Goal: Task Accomplishment & Management: Manage account settings

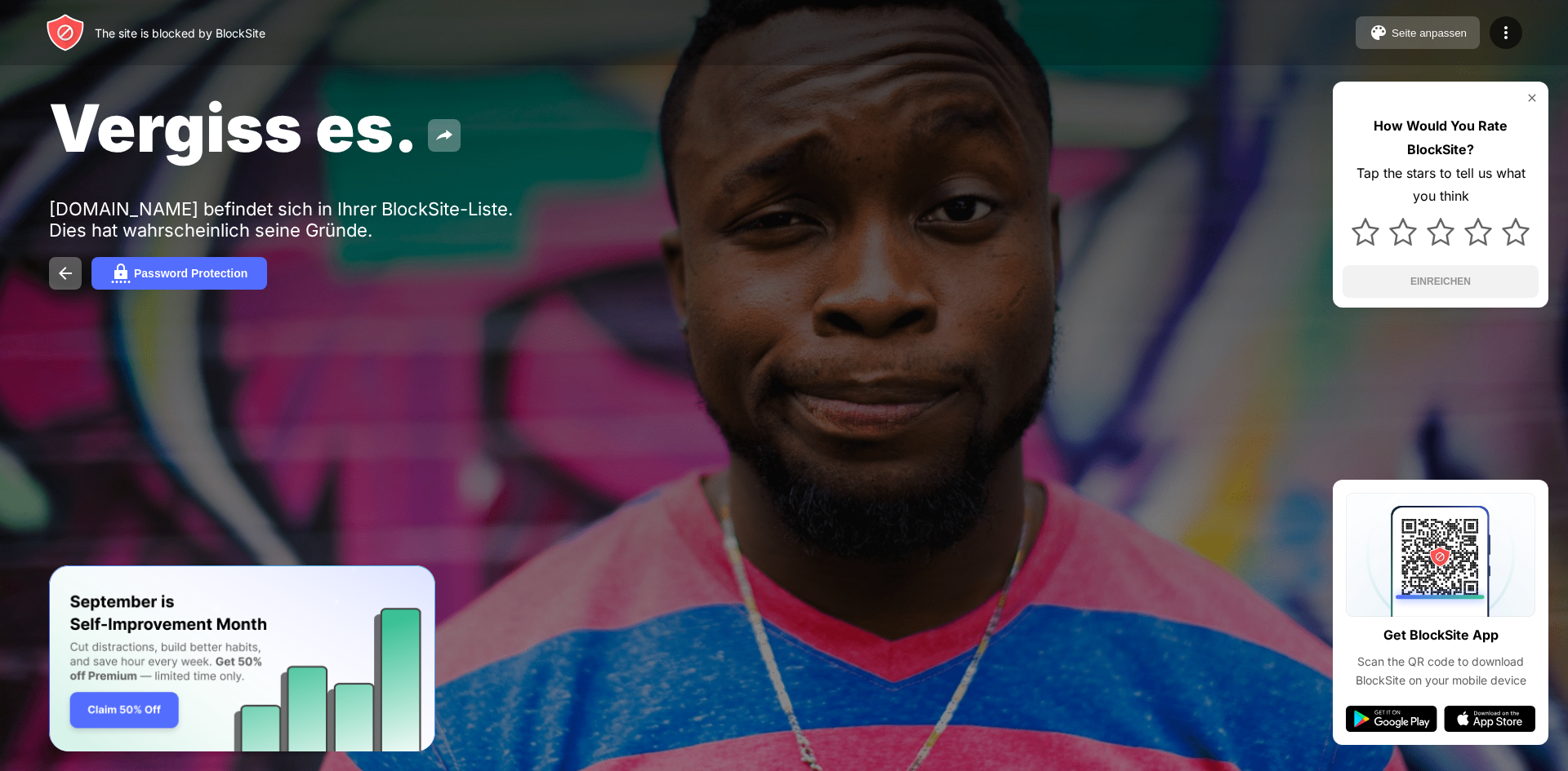
click at [1380, 28] on img at bounding box center [1379, 32] width 19 height 19
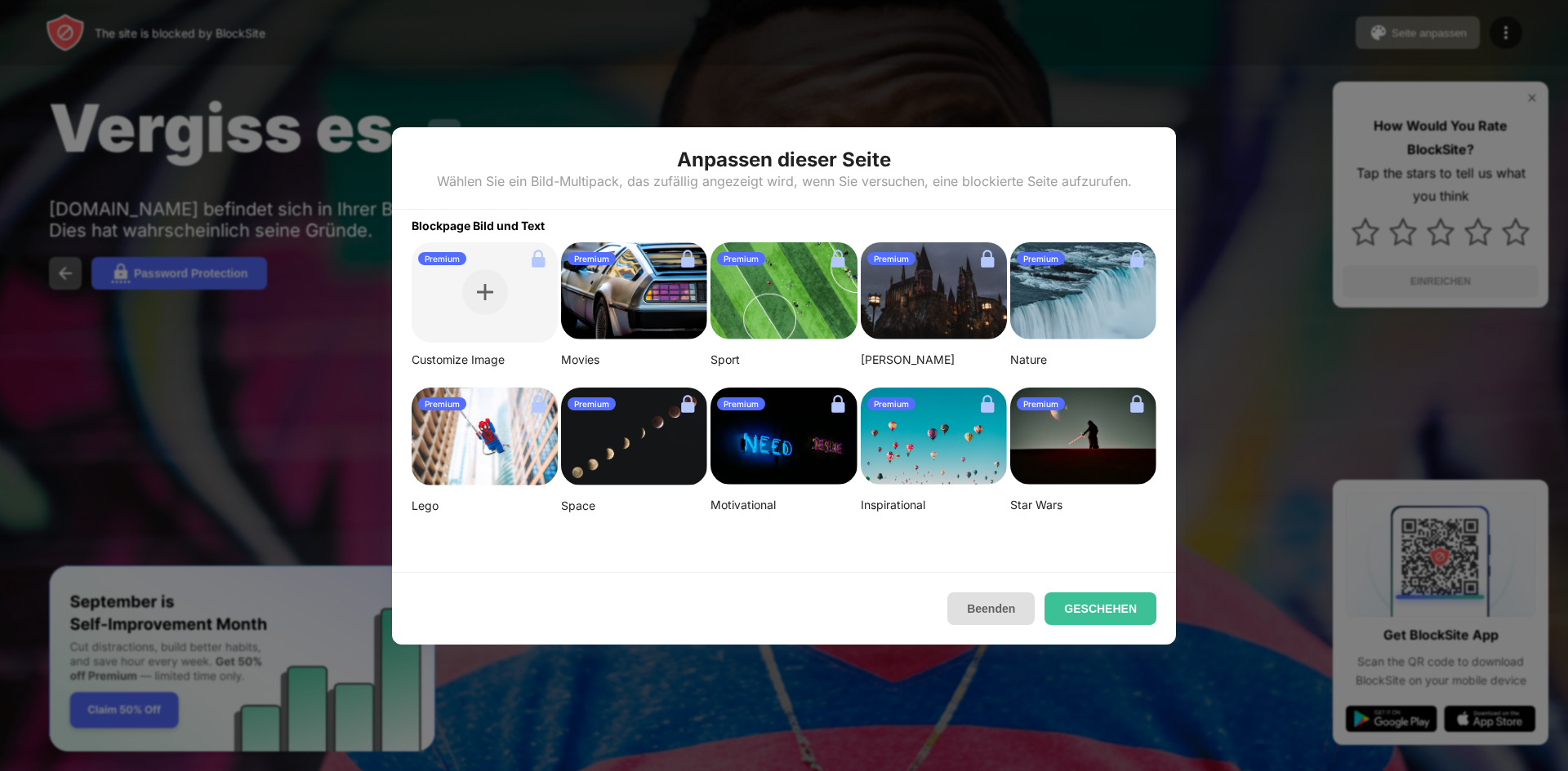
click at [1012, 607] on button "Beenden" at bounding box center [991, 608] width 87 height 32
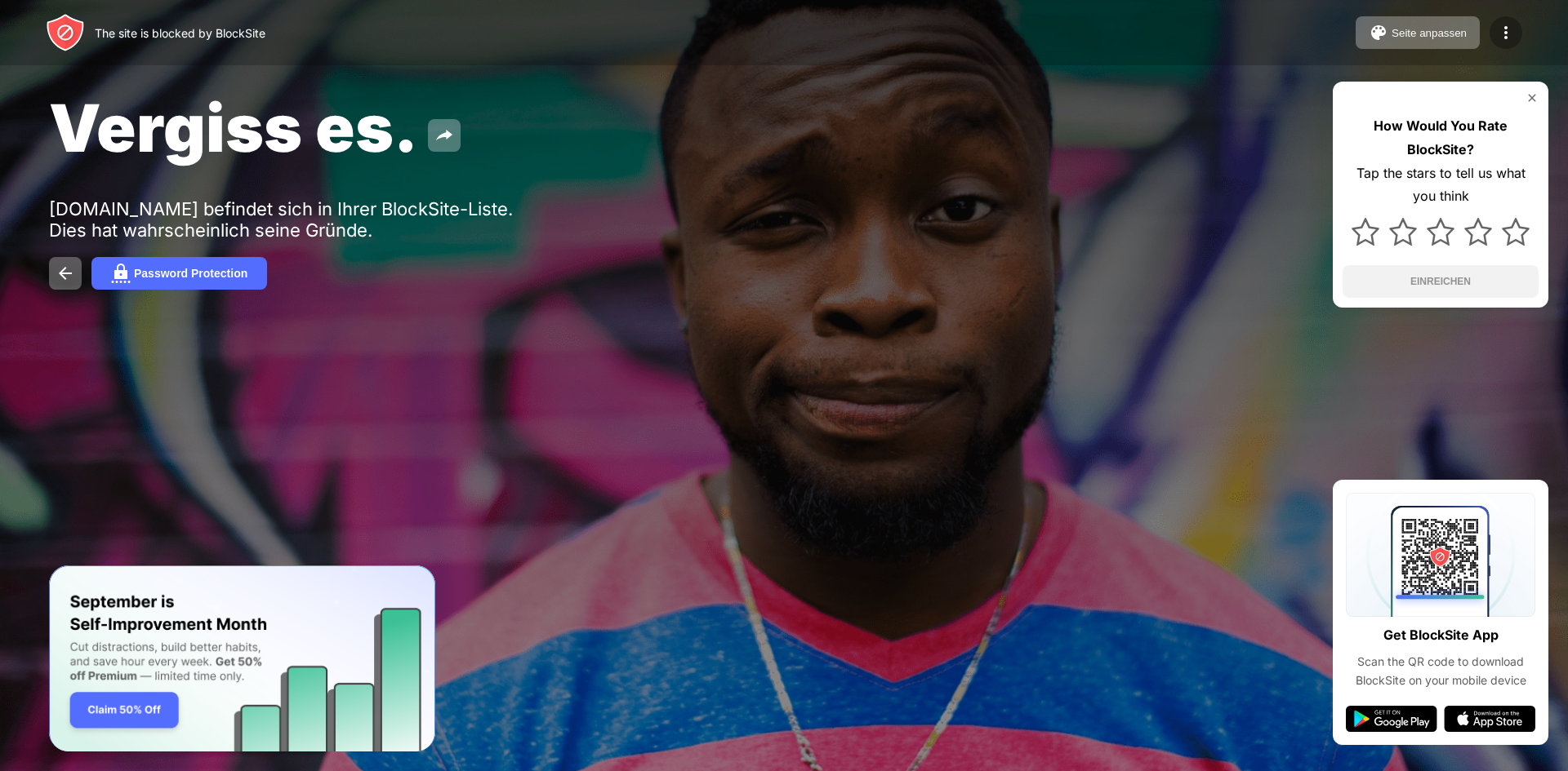
click at [1505, 37] on img at bounding box center [1506, 32] width 19 height 19
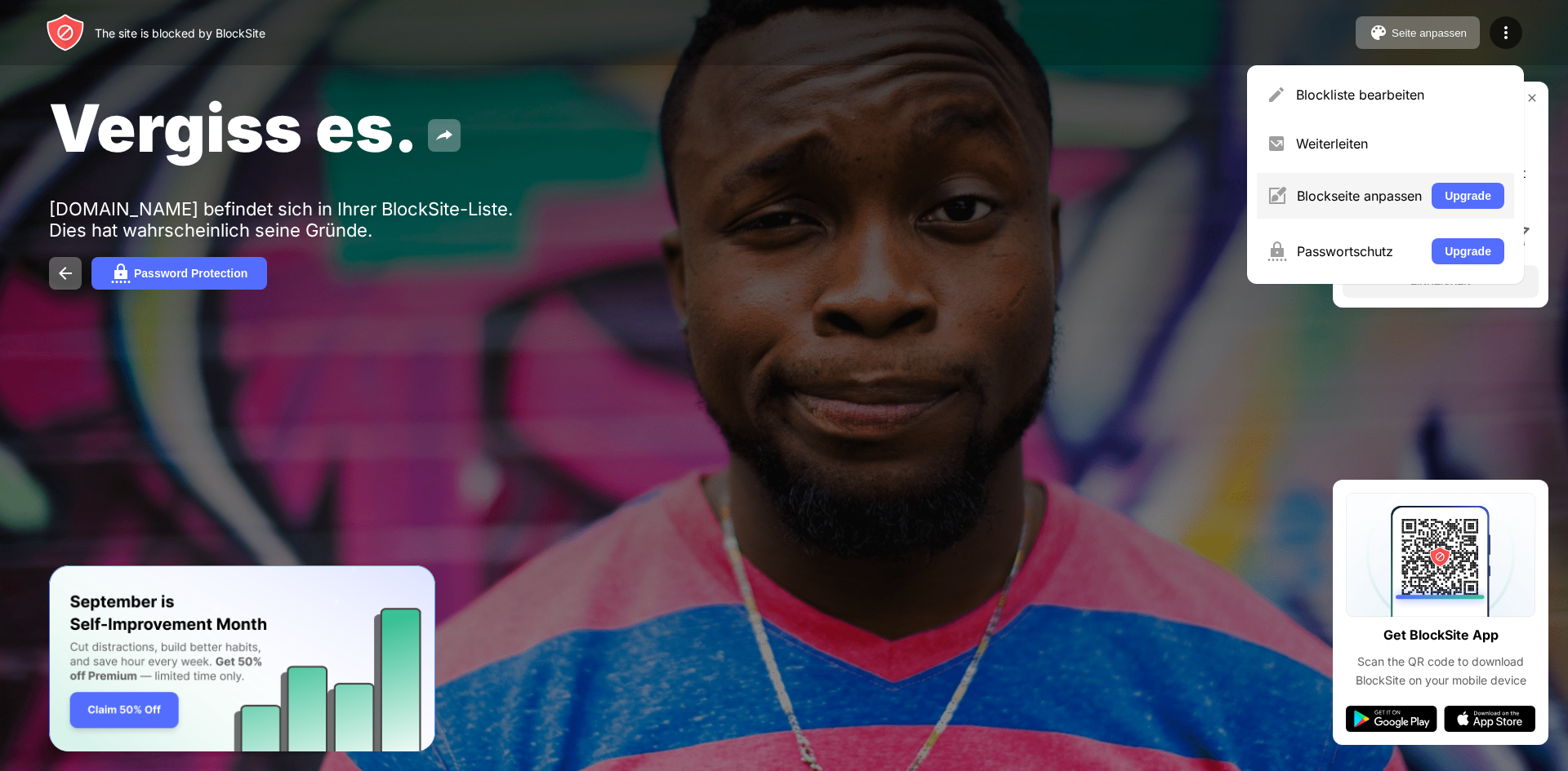
click at [1346, 194] on div "Blockseite anpassen" at bounding box center [1359, 195] width 125 height 17
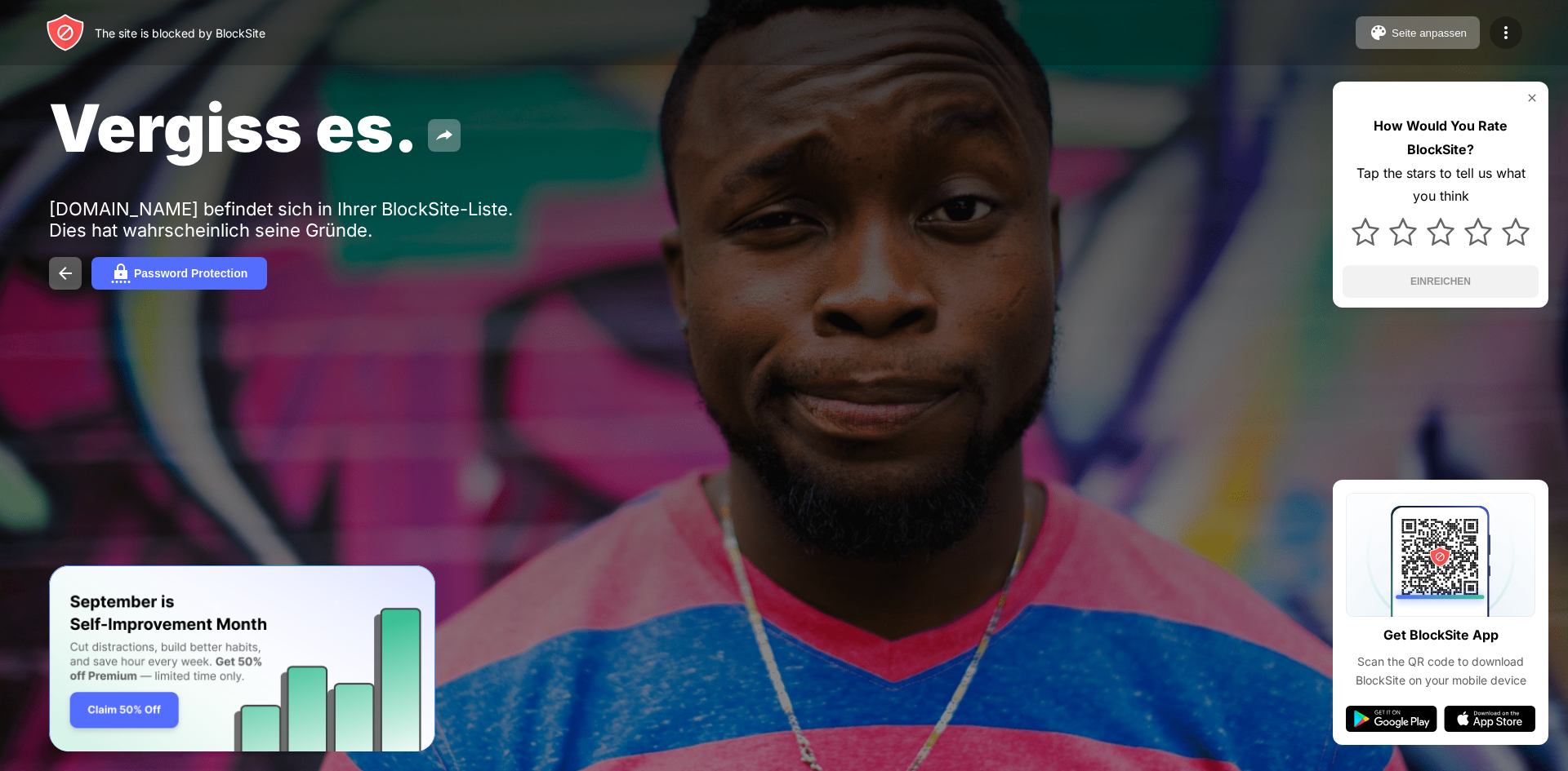
click at [1491, 32] on div at bounding box center [1505, 32] width 32 height 32
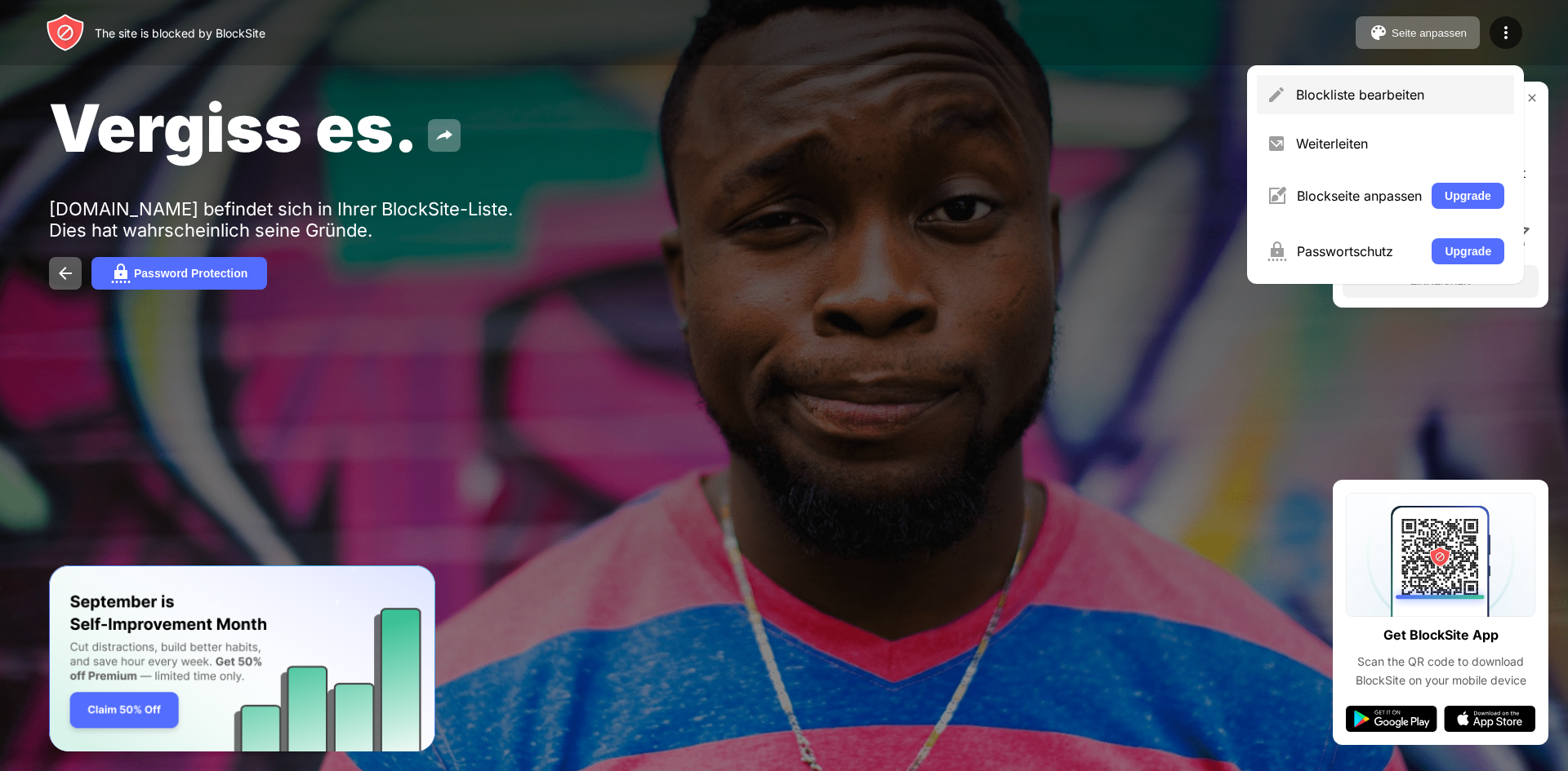
click at [1398, 105] on div "Blockliste bearbeiten" at bounding box center [1385, 94] width 257 height 39
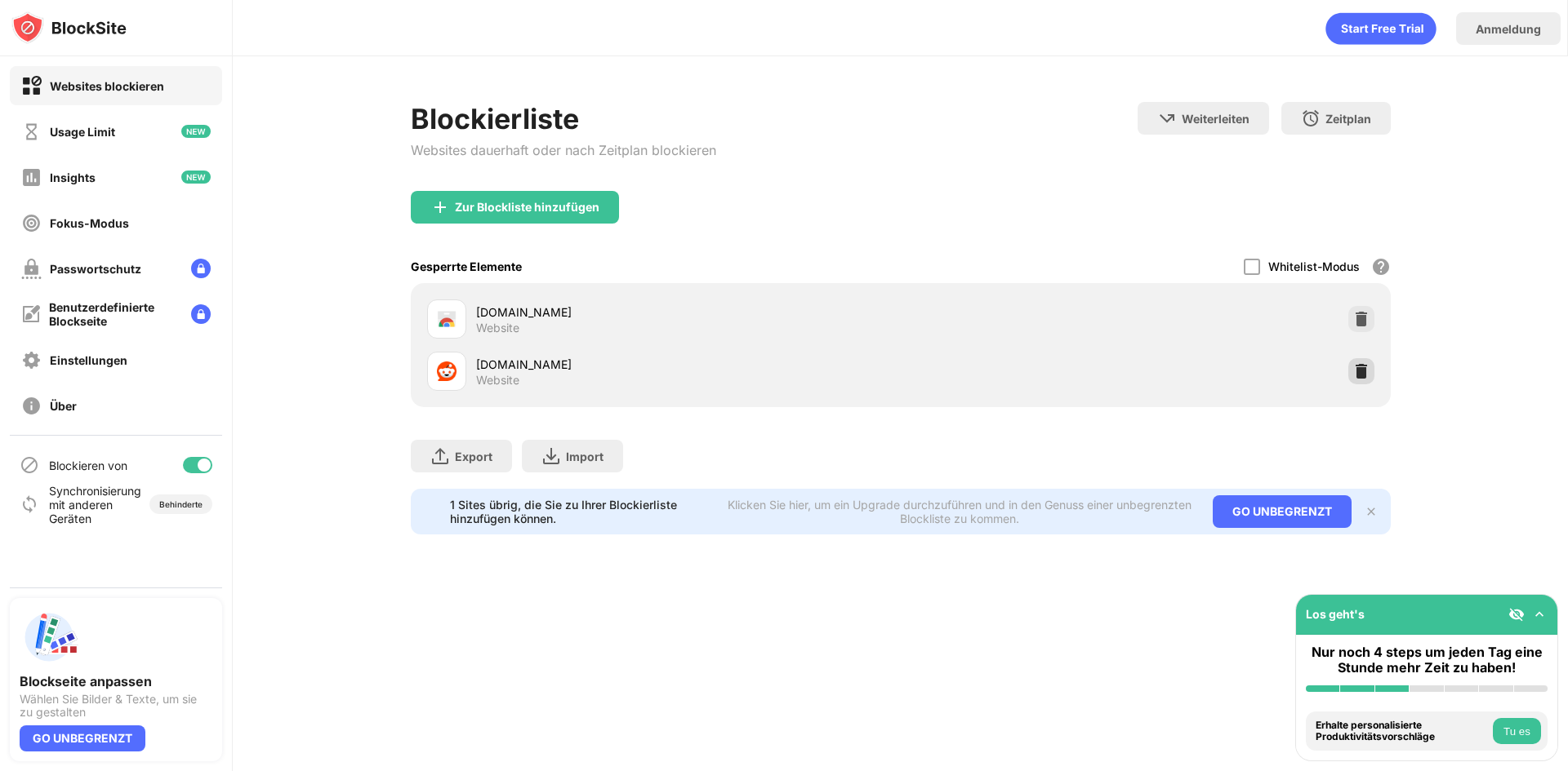
click at [1358, 374] on img at bounding box center [1361, 371] width 17 height 17
